Goal: Transaction & Acquisition: Purchase product/service

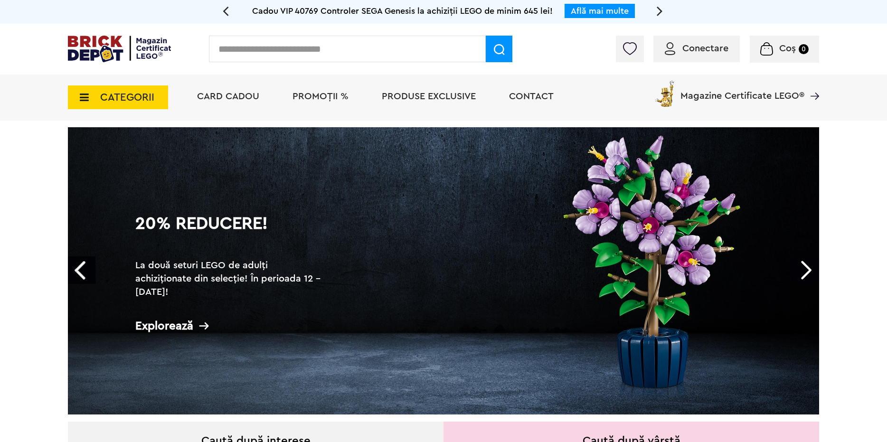
click at [327, 101] on span "PROMOȚII %" at bounding box center [320, 96] width 56 height 9
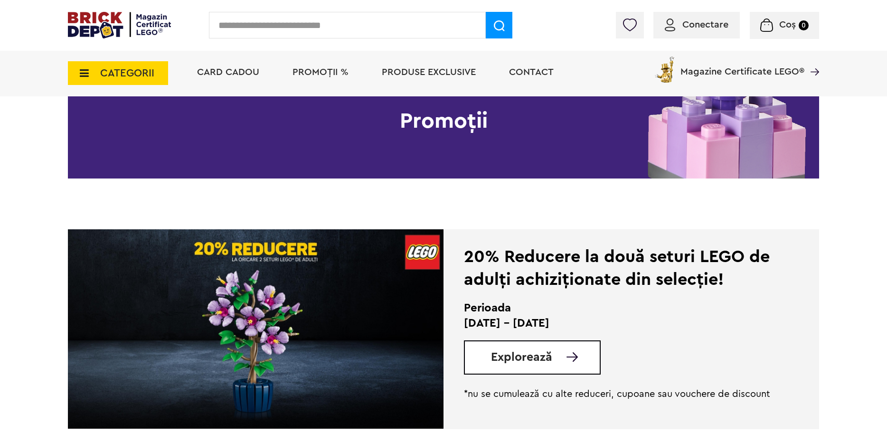
scroll to position [95, 0]
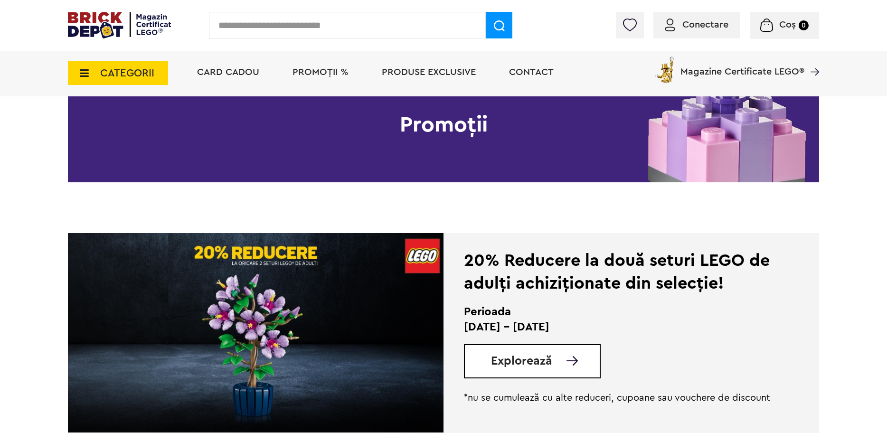
click at [275, 310] on img at bounding box center [255, 332] width 375 height 199
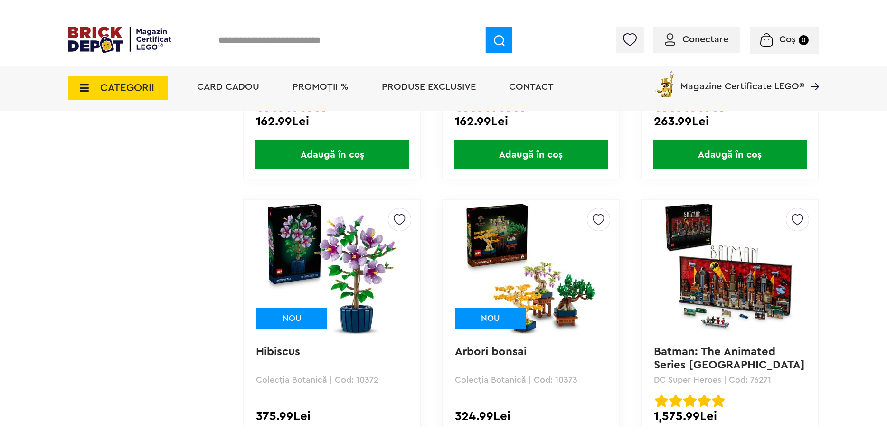
scroll to position [3471, 0]
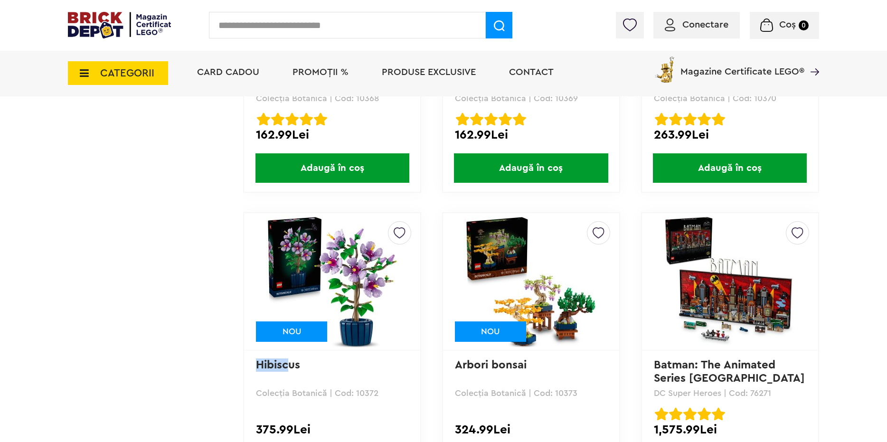
click at [365, 328] on img at bounding box center [332, 281] width 133 height 133
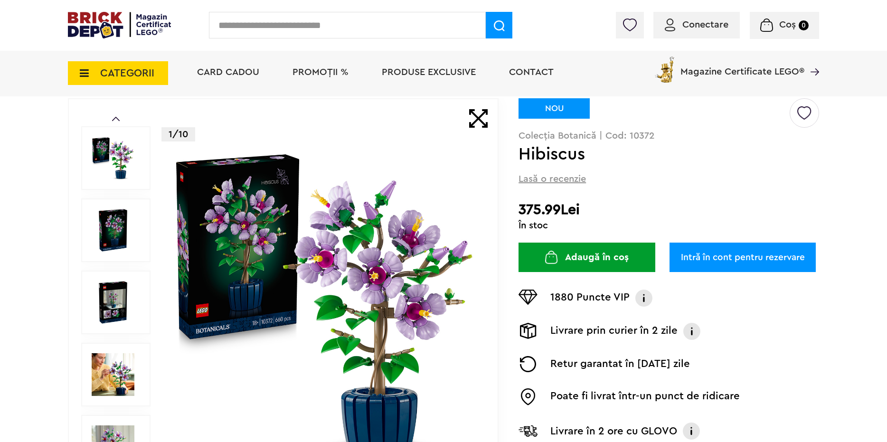
scroll to position [47, 0]
